Goal: Task Accomplishment & Management: Complete application form

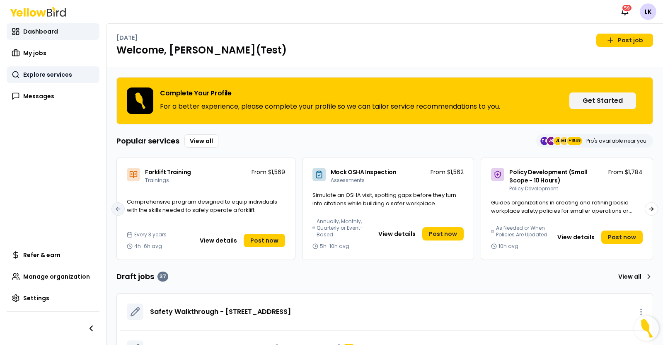
click at [37, 78] on span "Explore services" at bounding box center [47, 74] width 49 height 8
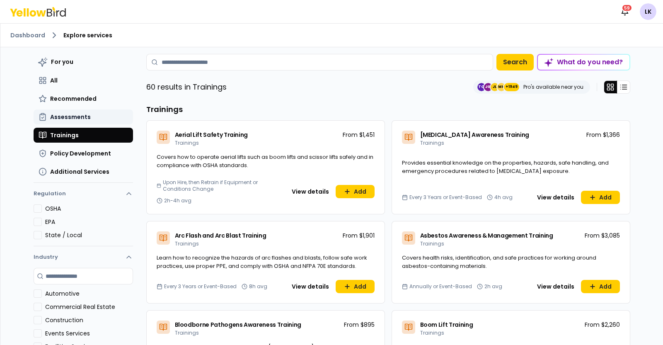
click at [83, 115] on span "Assessments" at bounding box center [70, 117] width 41 height 8
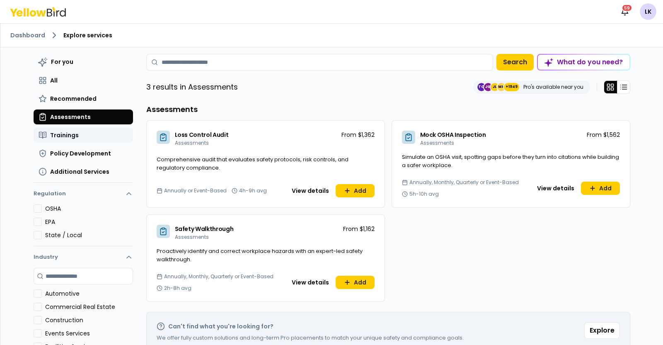
click at [77, 137] on button "Trainings" at bounding box center [83, 135] width 99 height 15
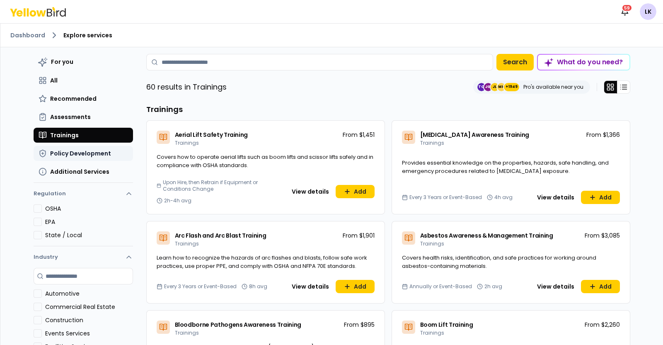
click at [100, 154] on span "Policy Development" at bounding box center [80, 153] width 61 height 8
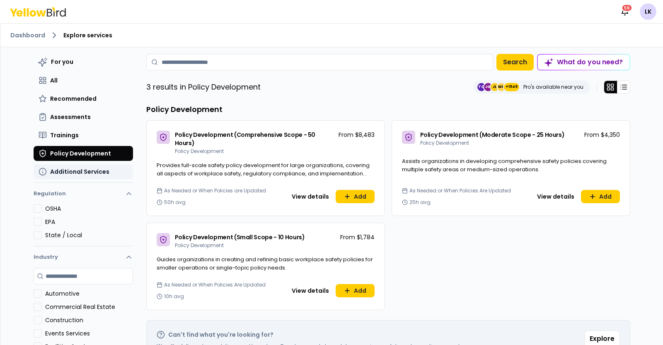
click at [79, 175] on span "Additional Services" at bounding box center [79, 171] width 59 height 8
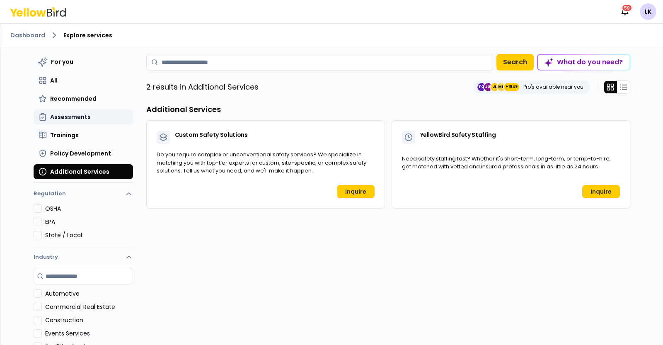
click at [64, 122] on button "Assessments" at bounding box center [83, 116] width 99 height 15
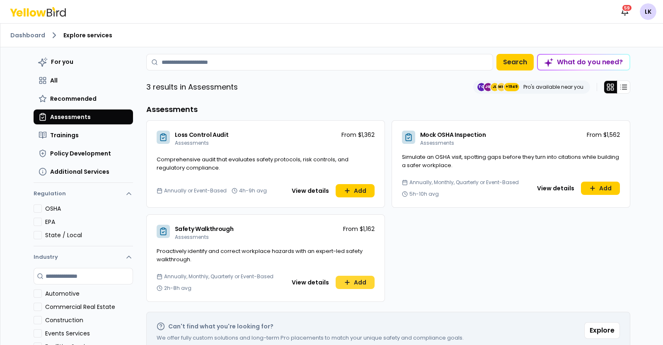
click at [339, 280] on button "Add" at bounding box center [355, 282] width 39 height 13
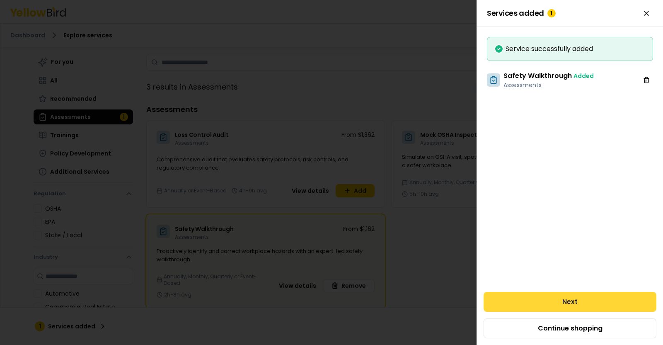
click at [584, 297] on button "Next" at bounding box center [570, 302] width 173 height 20
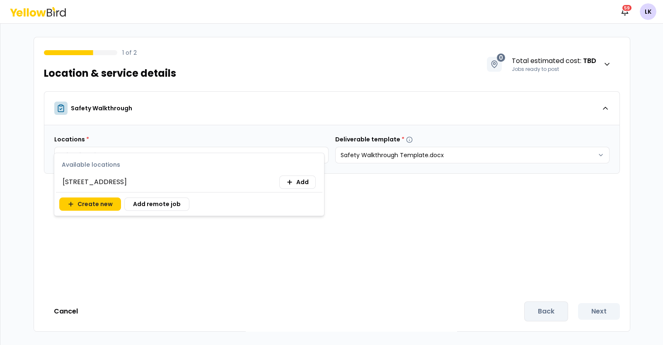
click at [312, 153] on body "Notifications 59 LK 1 of 2 Location & service details 0 Total estimated cost : …" at bounding box center [331, 172] width 663 height 345
click at [296, 179] on span "Add" at bounding box center [302, 182] width 12 height 8
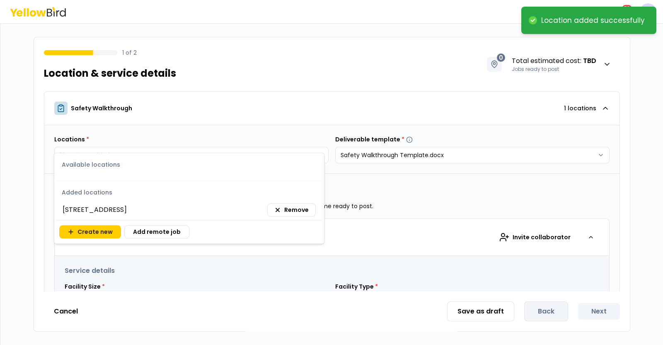
click at [368, 176] on html "**********" at bounding box center [331, 172] width 663 height 345
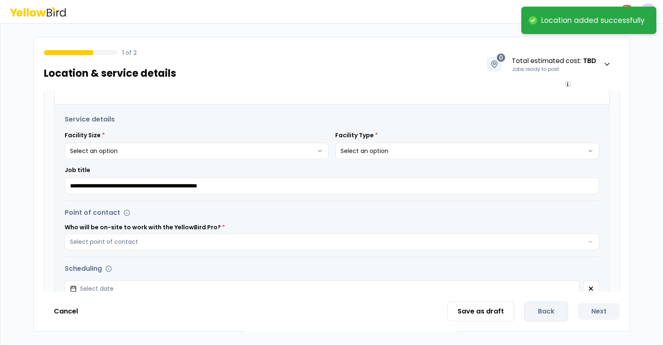
scroll to position [155, 0]
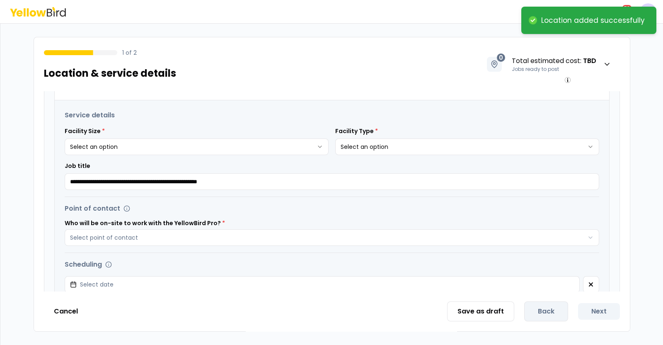
click at [315, 150] on html "**********" at bounding box center [331, 172] width 663 height 345
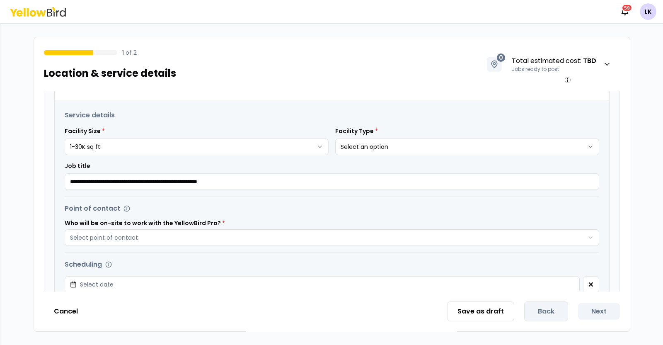
click at [381, 144] on html "**********" at bounding box center [331, 172] width 663 height 345
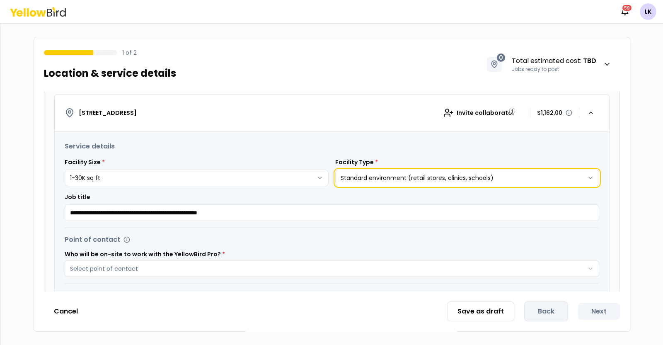
scroll to position [103, 0]
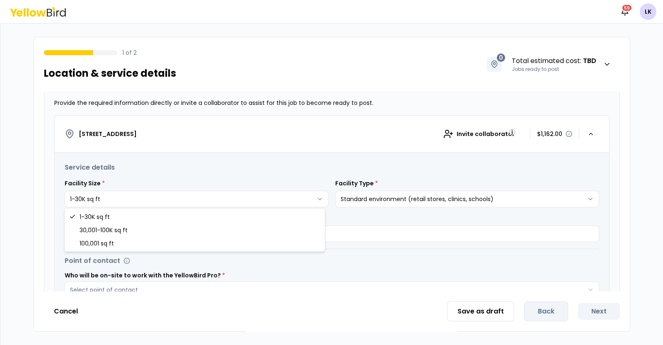
click at [315, 200] on html "**********" at bounding box center [331, 172] width 663 height 345
select select "*"
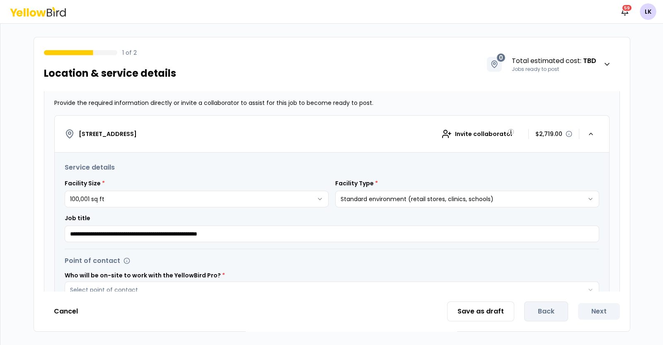
click at [520, 199] on html "**********" at bounding box center [331, 172] width 663 height 345
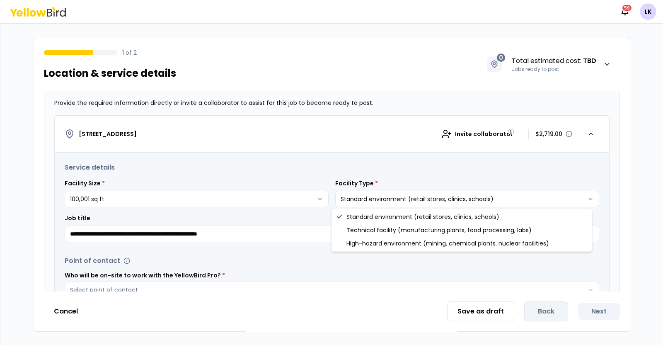
select select "*"
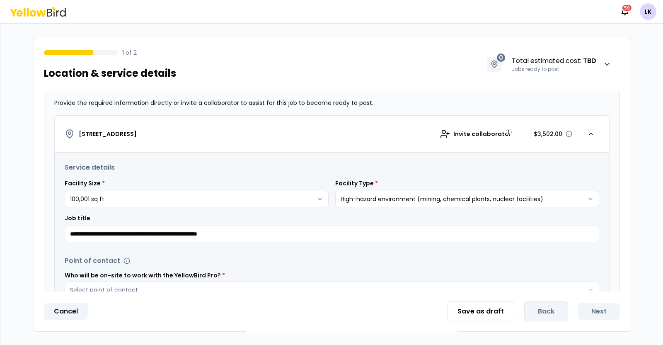
click at [64, 312] on button "Cancel" at bounding box center [66, 311] width 44 height 17
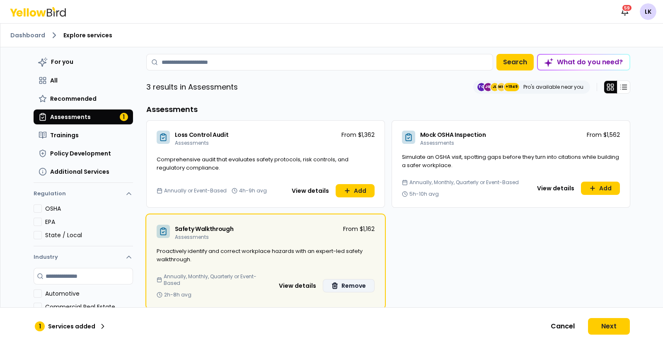
click at [339, 283] on button "Remove" at bounding box center [349, 285] width 52 height 13
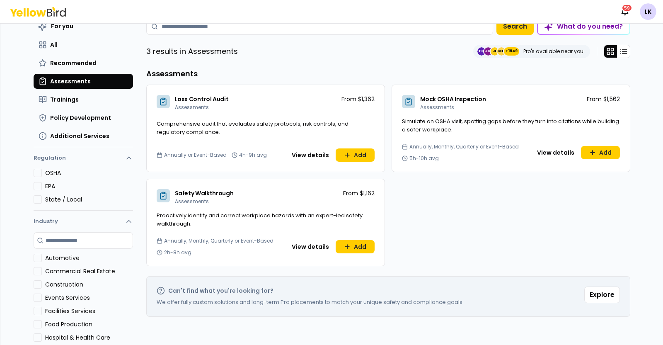
scroll to position [51, 0]
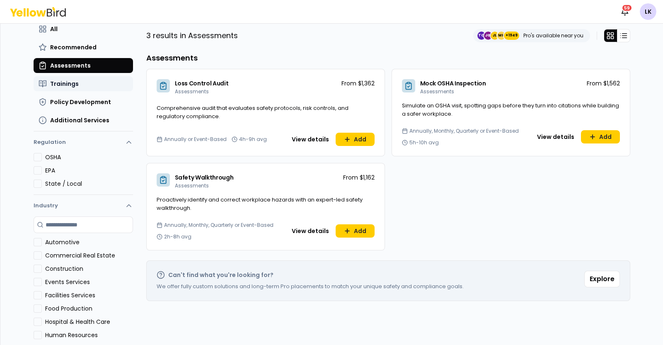
click at [58, 81] on span "Trainings" at bounding box center [64, 84] width 29 height 8
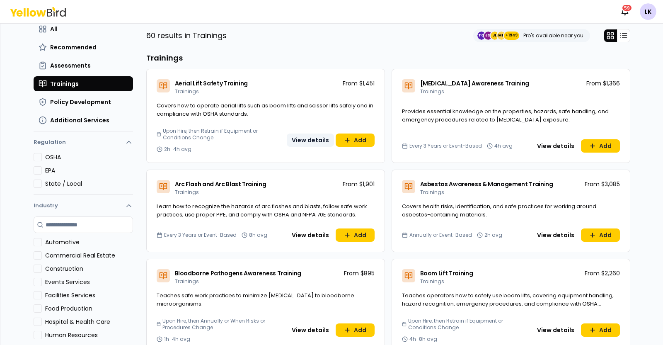
click at [309, 143] on button "View details" at bounding box center [310, 139] width 47 height 13
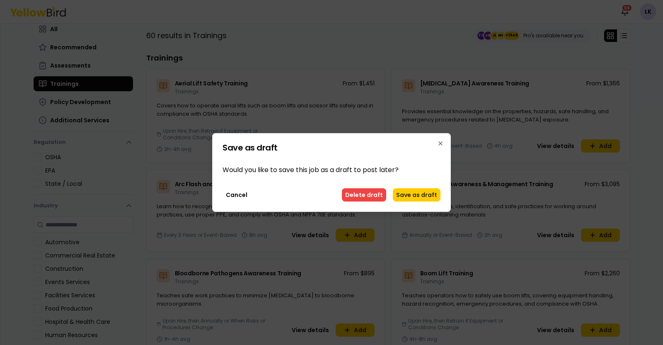
click at [361, 194] on button "Delete draft" at bounding box center [364, 194] width 44 height 13
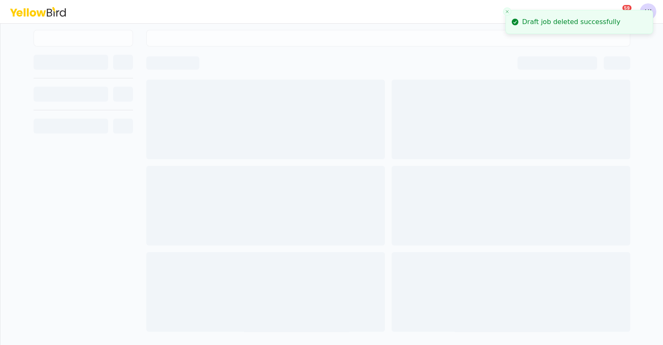
scroll to position [24, 0]
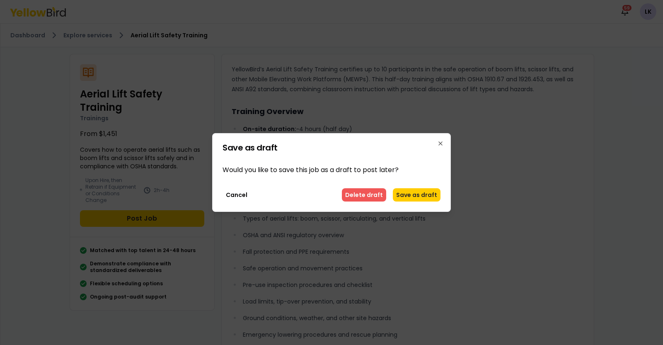
click at [377, 193] on button "Delete draft" at bounding box center [364, 194] width 44 height 13
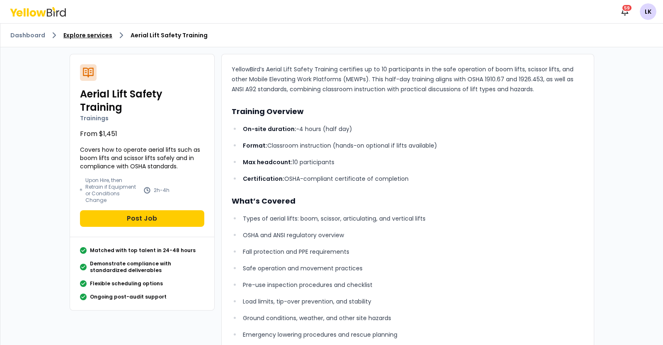
click at [88, 37] on link "Explore services" at bounding box center [87, 35] width 49 height 8
click at [78, 33] on link "Explore services" at bounding box center [87, 35] width 49 height 8
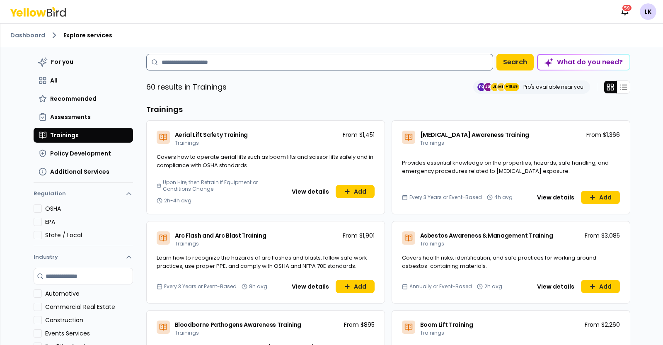
click at [250, 67] on input at bounding box center [319, 62] width 347 height 17
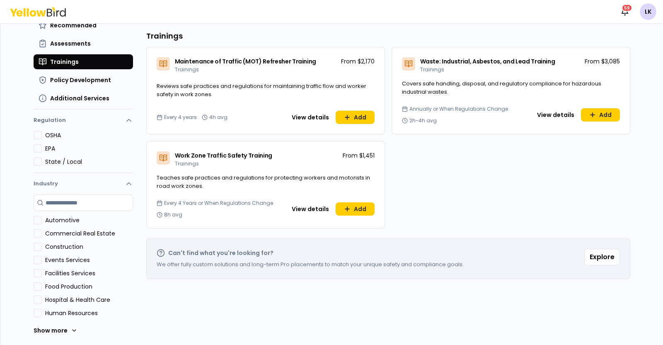
scroll to position [22, 0]
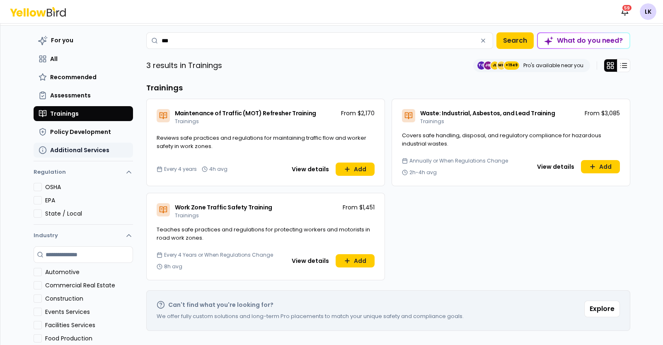
type input "***"
click at [78, 150] on span "Additional Services" at bounding box center [79, 150] width 59 height 8
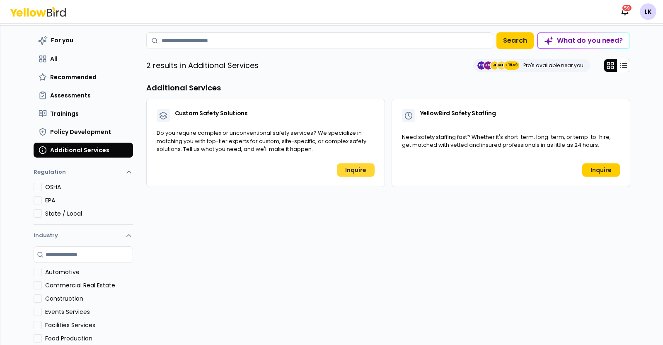
click at [343, 171] on link "Inquire" at bounding box center [356, 169] width 38 height 13
click at [85, 112] on button "Trainings" at bounding box center [83, 113] width 99 height 15
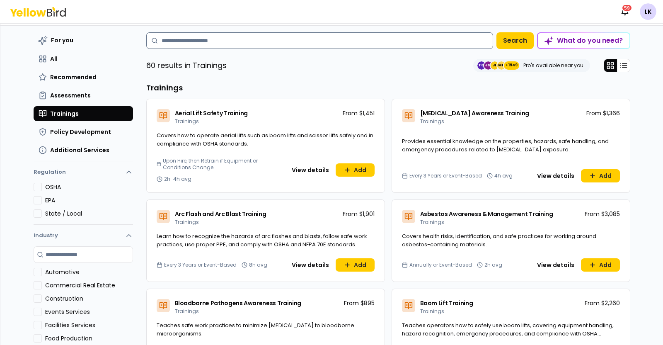
click at [238, 43] on input at bounding box center [319, 40] width 347 height 17
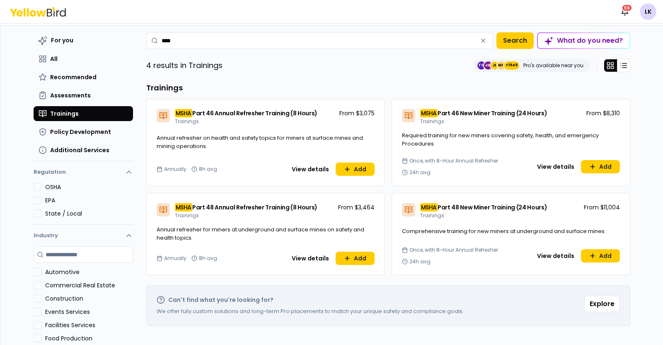
scroll to position [73, 0]
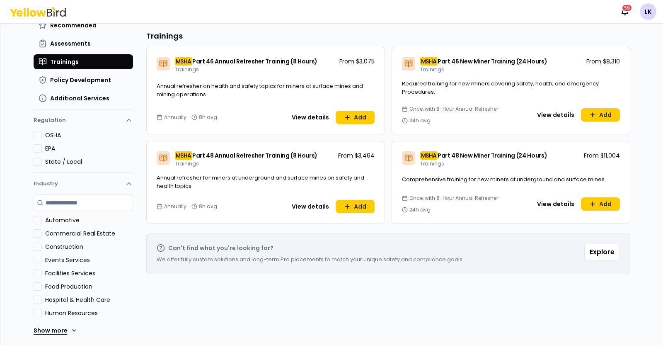
click at [67, 334] on button "Show more" at bounding box center [56, 330] width 44 height 17
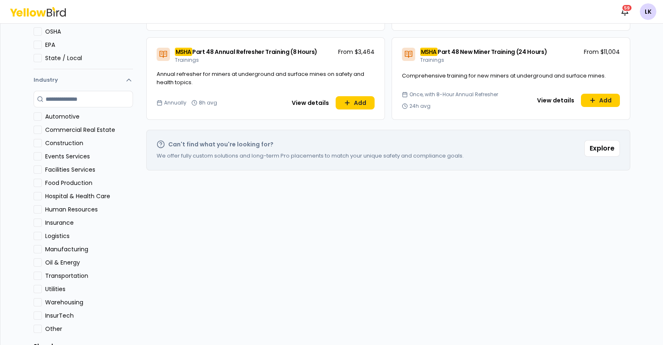
scroll to position [192, 0]
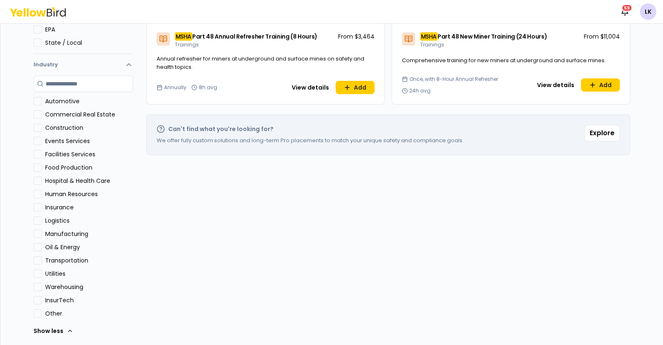
click at [34, 100] on button "Automotive" at bounding box center [38, 101] width 8 height 8
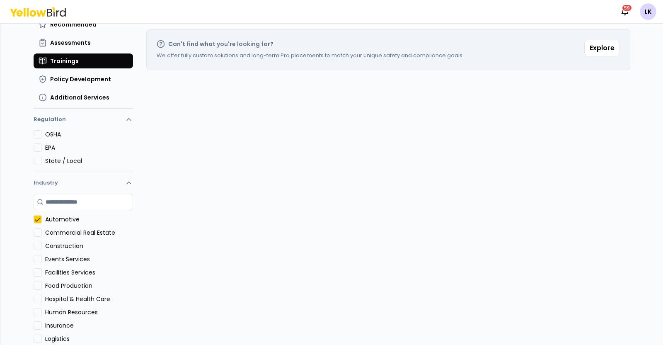
scroll to position [103, 0]
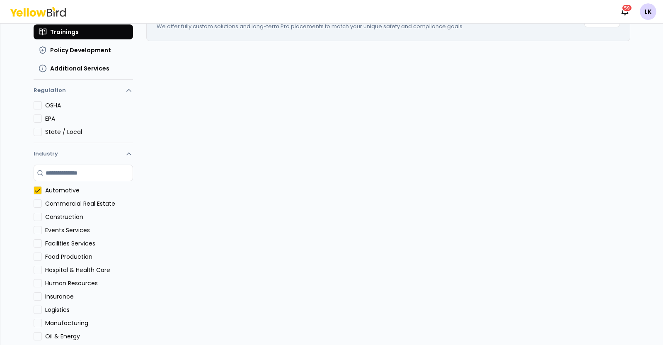
click at [34, 214] on button "Construction" at bounding box center [38, 217] width 8 height 8
click at [36, 191] on button "Automotive" at bounding box center [38, 190] width 8 height 8
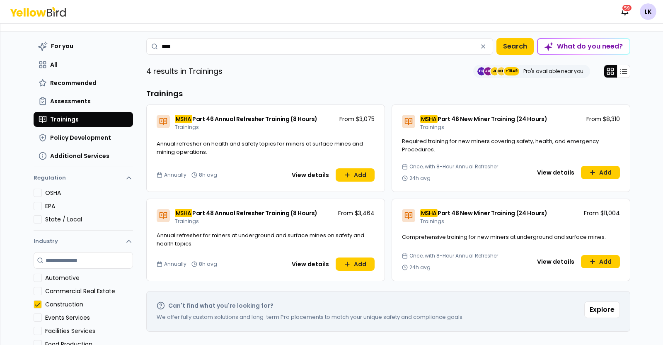
scroll to position [0, 0]
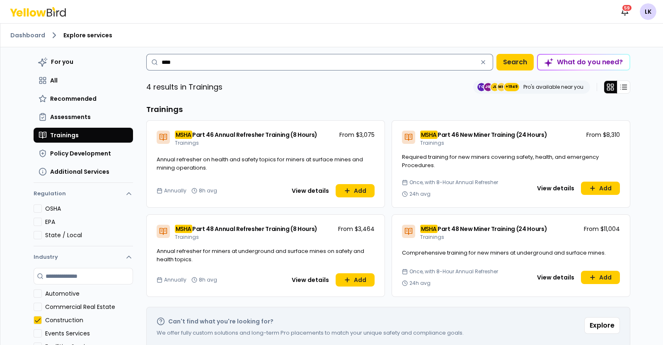
click at [217, 65] on input "****" at bounding box center [319, 62] width 347 height 17
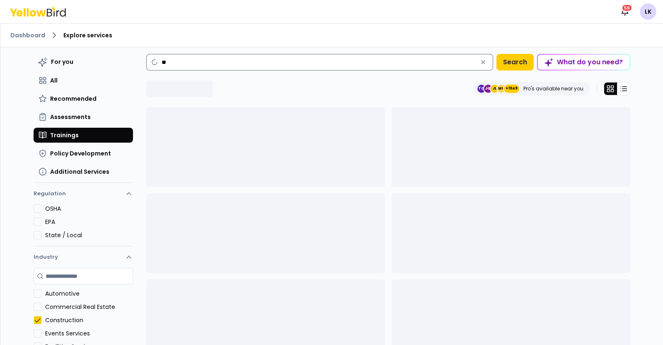
type input "*"
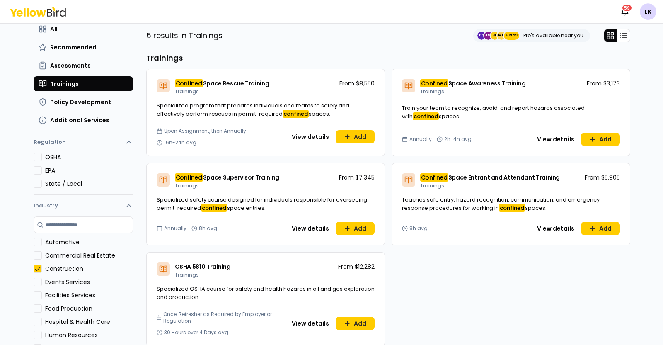
scroll to position [103, 0]
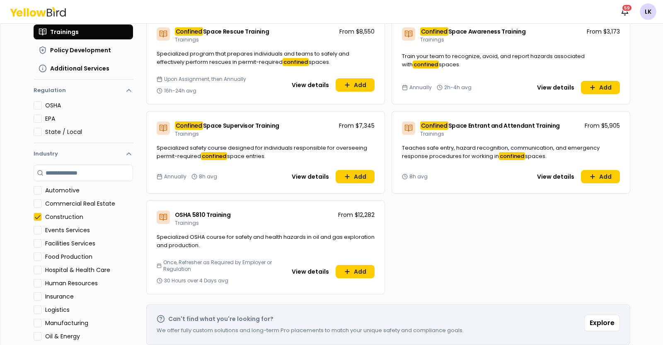
type input "********"
click at [594, 90] on button "Add" at bounding box center [600, 87] width 39 height 13
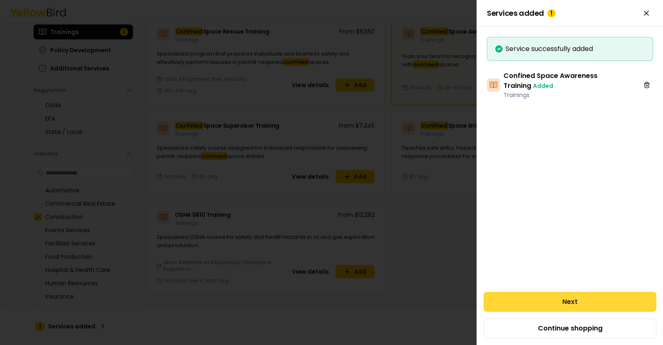
click at [606, 302] on button "Next" at bounding box center [570, 302] width 173 height 20
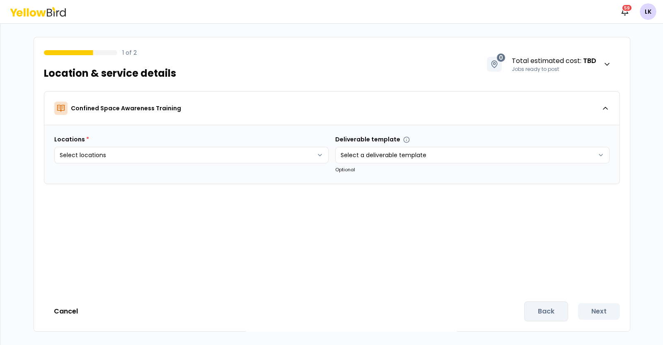
click at [552, 306] on div "Back Next" at bounding box center [572, 311] width 96 height 20
click at [63, 306] on button "Cancel" at bounding box center [66, 311] width 44 height 17
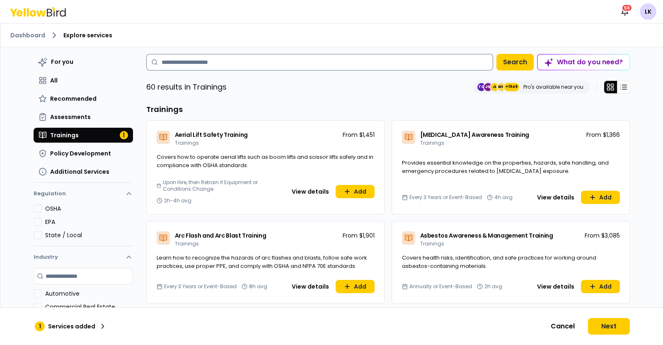
click at [314, 59] on input at bounding box center [319, 62] width 347 height 17
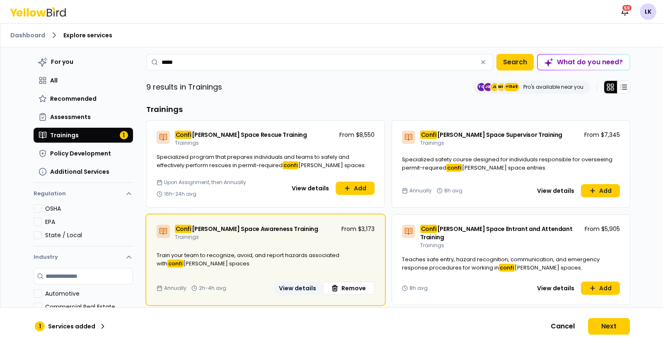
type input "*****"
click at [292, 281] on button "View details" at bounding box center [297, 287] width 47 height 13
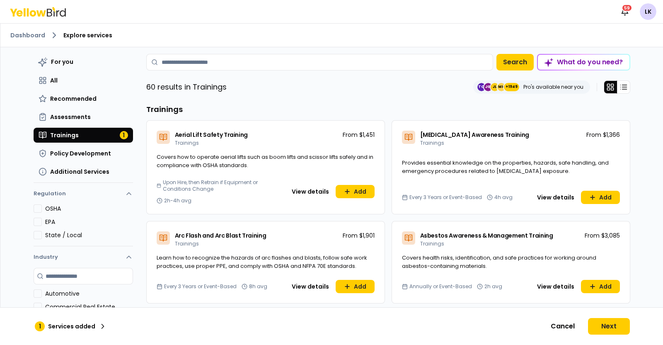
click at [81, 136] on button "Trainings 1" at bounding box center [83, 135] width 99 height 15
click at [216, 65] on input at bounding box center [319, 62] width 347 height 17
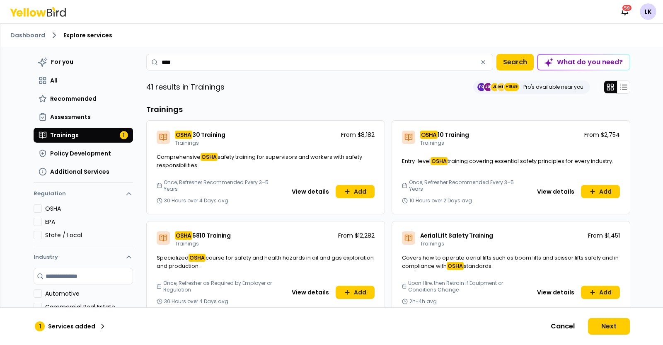
type input "****"
click at [441, 136] on span "10 Training" at bounding box center [453, 135] width 31 height 8
click at [589, 189] on icon at bounding box center [592, 191] width 7 height 7
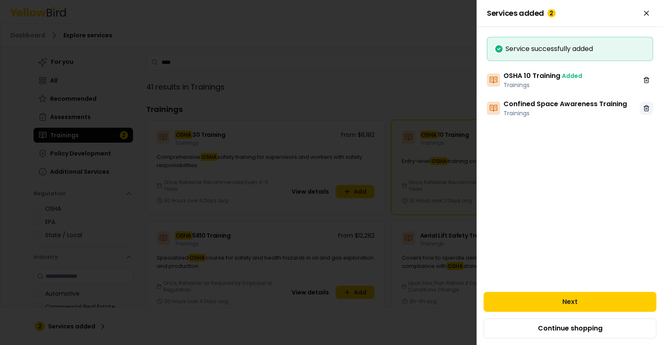
click at [646, 108] on line at bounding box center [646, 109] width 0 height 2
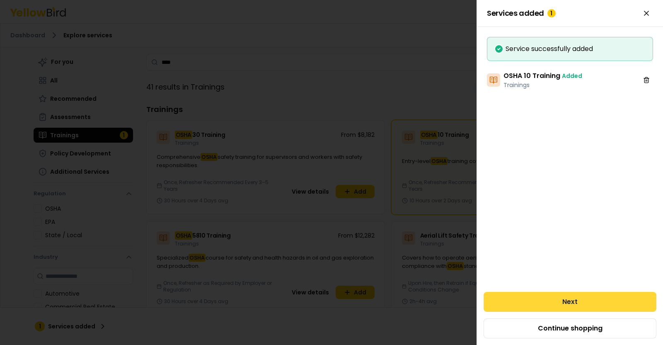
click at [571, 299] on button "Next" at bounding box center [570, 302] width 173 height 20
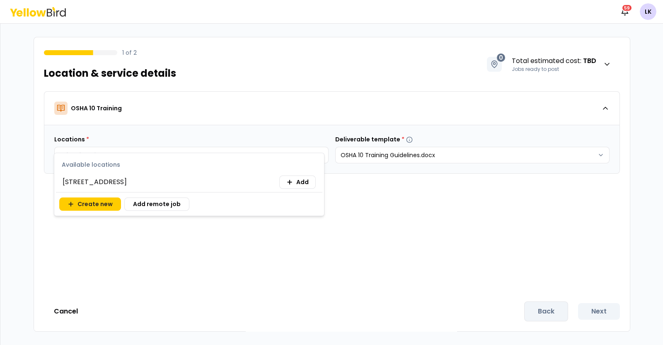
click at [295, 155] on body "Notifications 59 LK 1 of 2 Location & service details 0 Total estimated cost : …" at bounding box center [331, 172] width 663 height 345
click at [292, 177] on button "Add" at bounding box center [297, 181] width 36 height 13
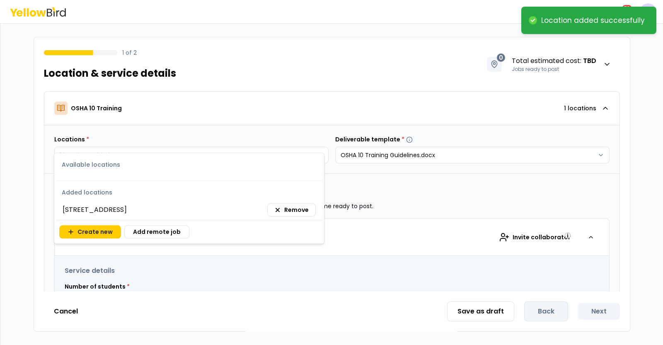
click at [360, 188] on html "**********" at bounding box center [331, 172] width 663 height 345
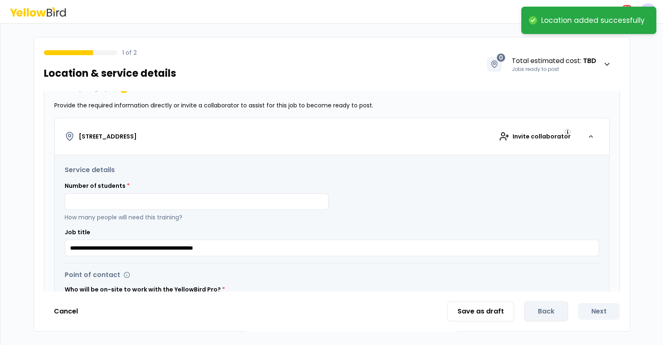
scroll to position [103, 0]
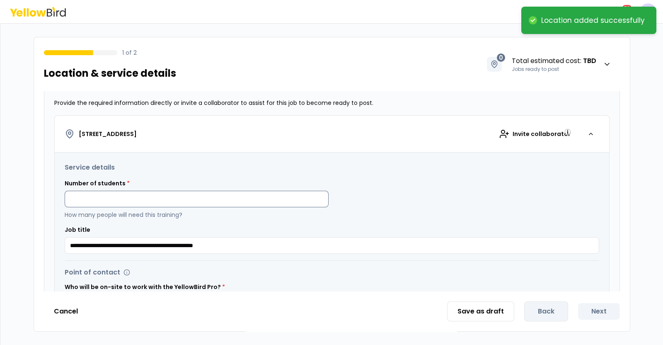
click at [271, 200] on input at bounding box center [197, 199] width 264 height 17
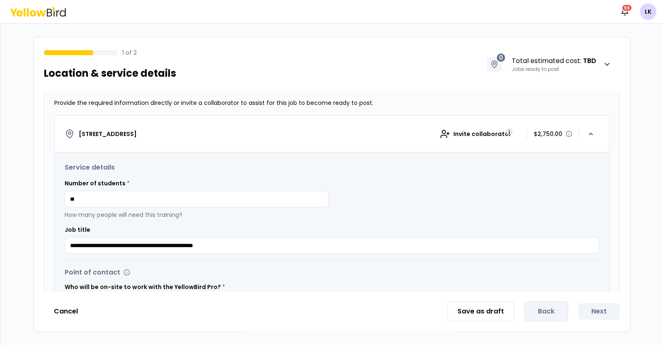
type input "**"
